Goal: Find specific page/section: Find specific page/section

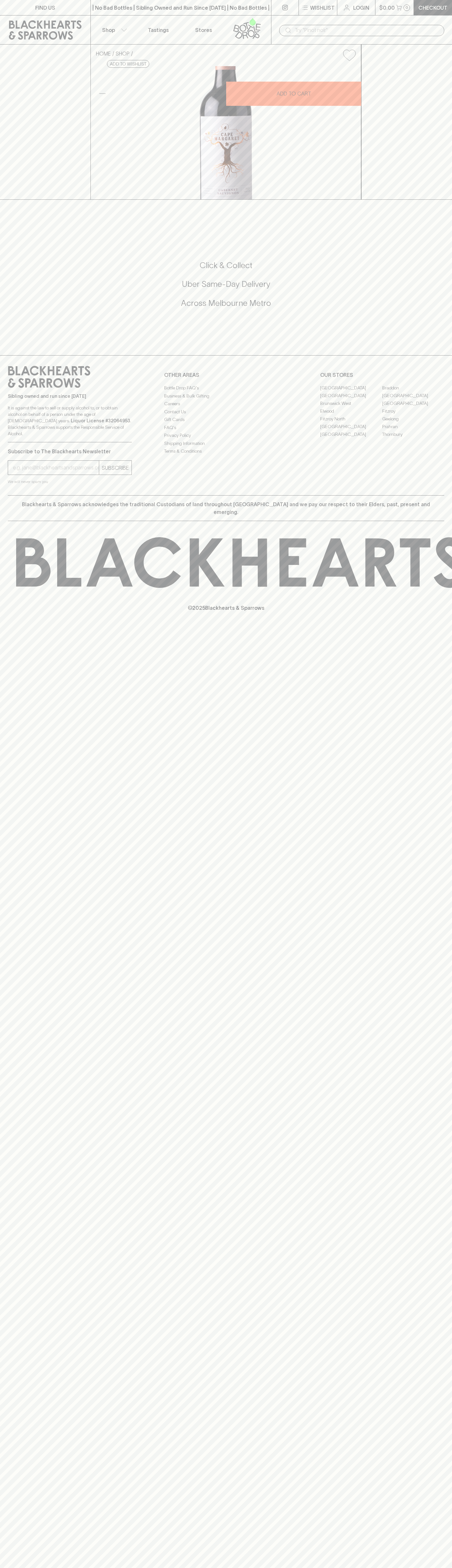
click at [351, 415] on link "Elwood" at bounding box center [351, 411] width 62 height 8
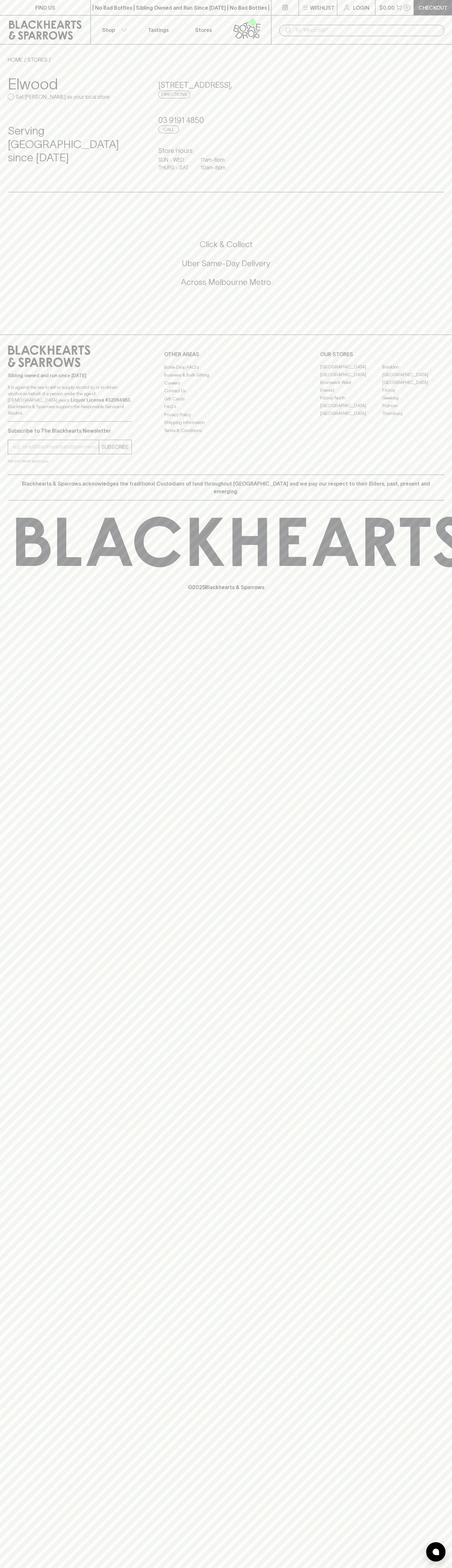
click at [203, 2] on div "| No Bad Bottles | Sibling Owned and Run Since [DATE] | No Bad Bottles | Siblin…" at bounding box center [180, 7] width 181 height 15
click at [434, 1175] on div "FIND US | No Bad Bottles | Sibling Owned and Run Since [DATE] | No Bad Bottles …" at bounding box center [226, 784] width 452 height 1568
click at [381, 1567] on html "FIND US | No Bad Bottles | Sibling Owned and Run Since [DATE] | No Bad Bottles …" at bounding box center [226, 784] width 452 height 1568
click at [31, 567] on p "© 2025 Blackhearts & Sparrows" at bounding box center [226, 579] width 452 height 24
